Goal: Use online tool/utility: Utilize a website feature to perform a specific function

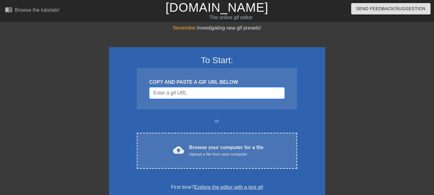
click at [184, 95] on input "Username" at bounding box center [216, 93] width 135 height 12
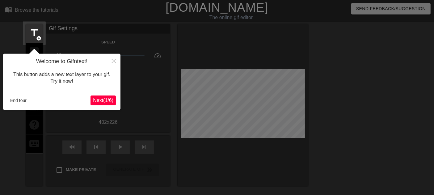
scroll to position [15, 0]
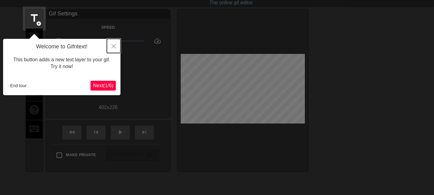
click at [116, 47] on button "Close" at bounding box center [114, 46] width 14 height 14
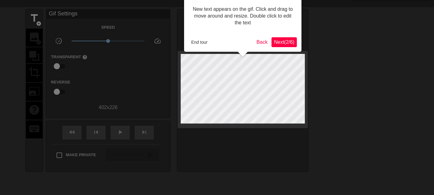
scroll to position [0, 0]
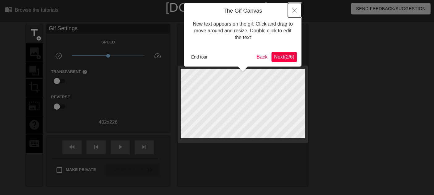
click at [295, 12] on icon "Close" at bounding box center [294, 10] width 4 height 4
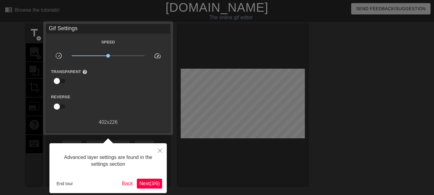
scroll to position [15, 0]
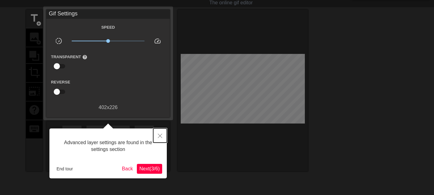
click at [160, 138] on icon "Close" at bounding box center [160, 136] width 4 height 4
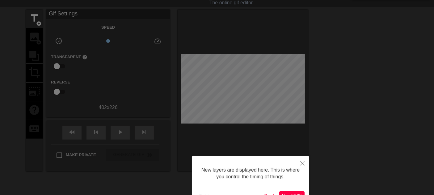
scroll to position [79, 0]
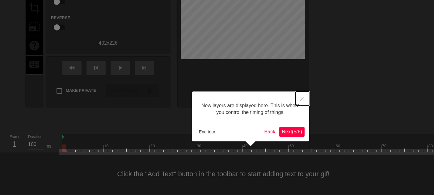
click at [300, 105] on button "Close" at bounding box center [302, 99] width 14 height 14
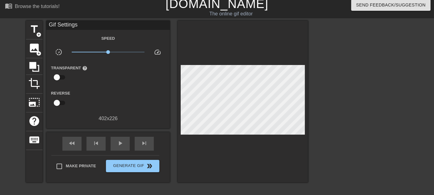
scroll to position [0, 0]
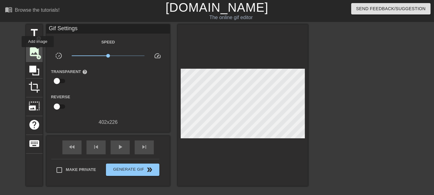
click at [38, 52] on span "image" at bounding box center [34, 52] width 12 height 12
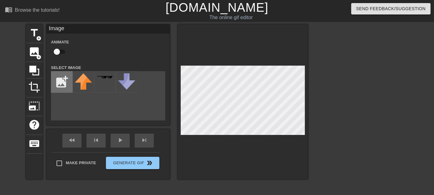
click at [60, 82] on input "file" at bounding box center [61, 82] width 21 height 21
type input "C:\fakepath\[PERSON_NAME].jpg"
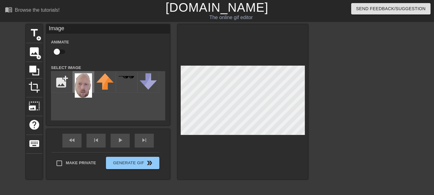
click at [81, 84] on img at bounding box center [83, 85] width 17 height 24
click at [122, 145] on div "play_arrow" at bounding box center [120, 141] width 19 height 14
